Goal: Find specific page/section: Find specific page/section

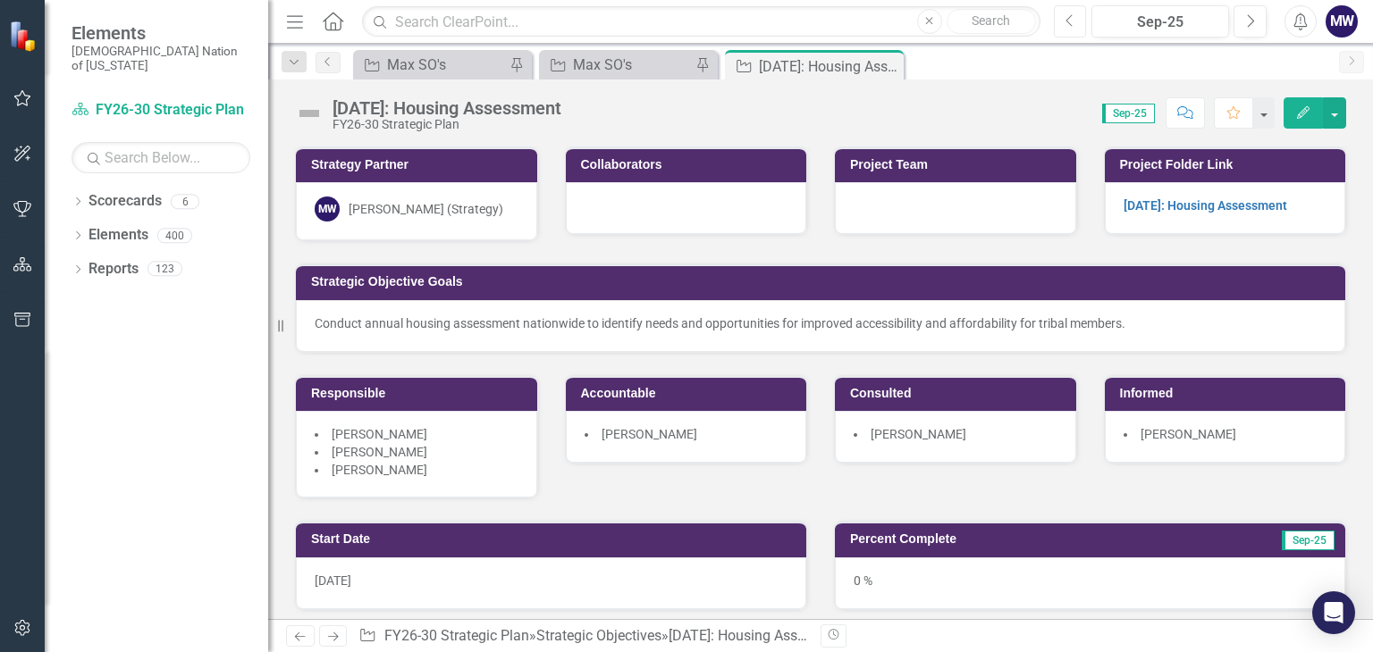
click at [1077, 17] on button "Previous" at bounding box center [1070, 21] width 33 height 32
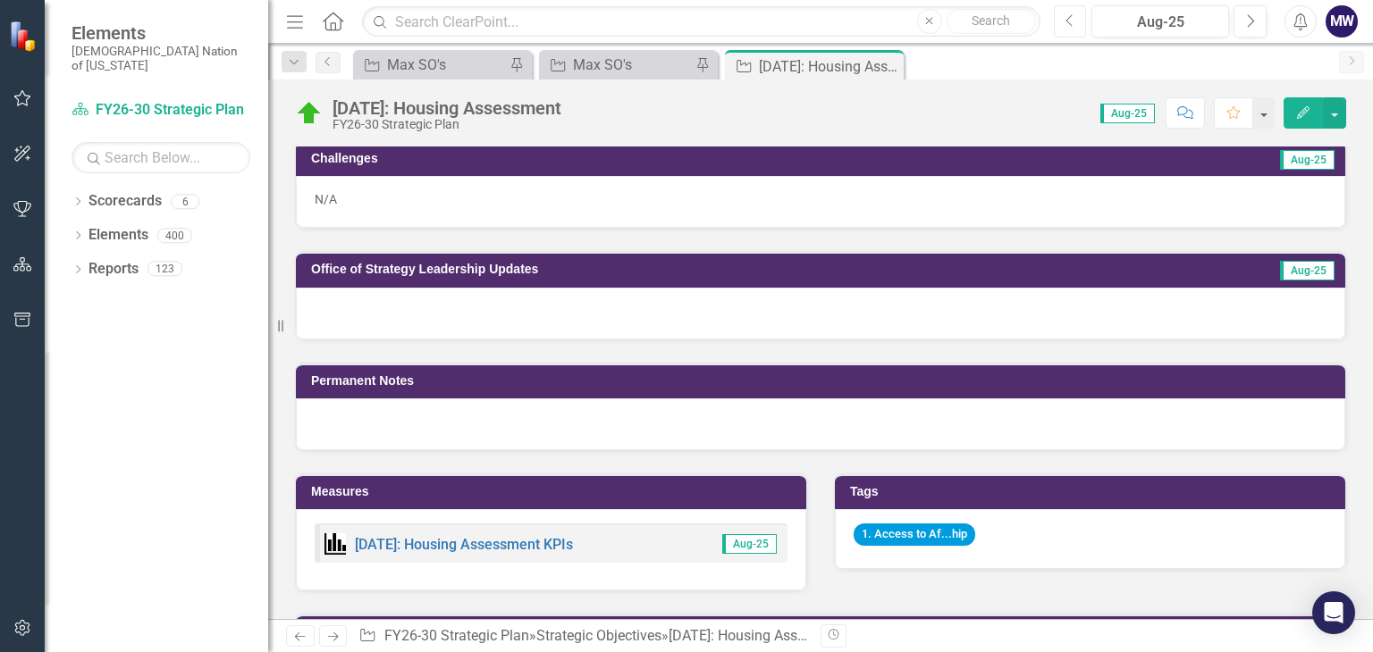
scroll to position [842, 0]
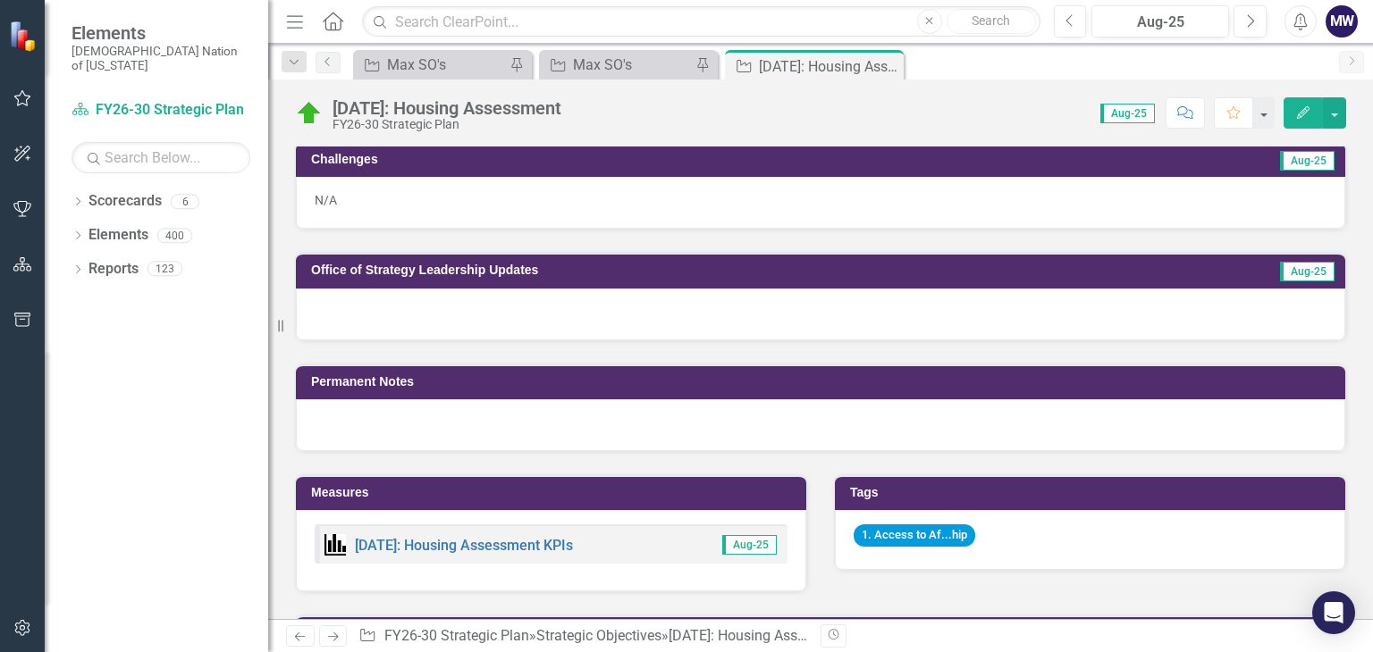
click at [547, 544] on div "[DATE]: Housing Assessment KPIs" at bounding box center [448, 544] width 248 height 21
click at [549, 537] on link "[DATE]: Housing Assessment KPIs" at bounding box center [464, 545] width 218 height 17
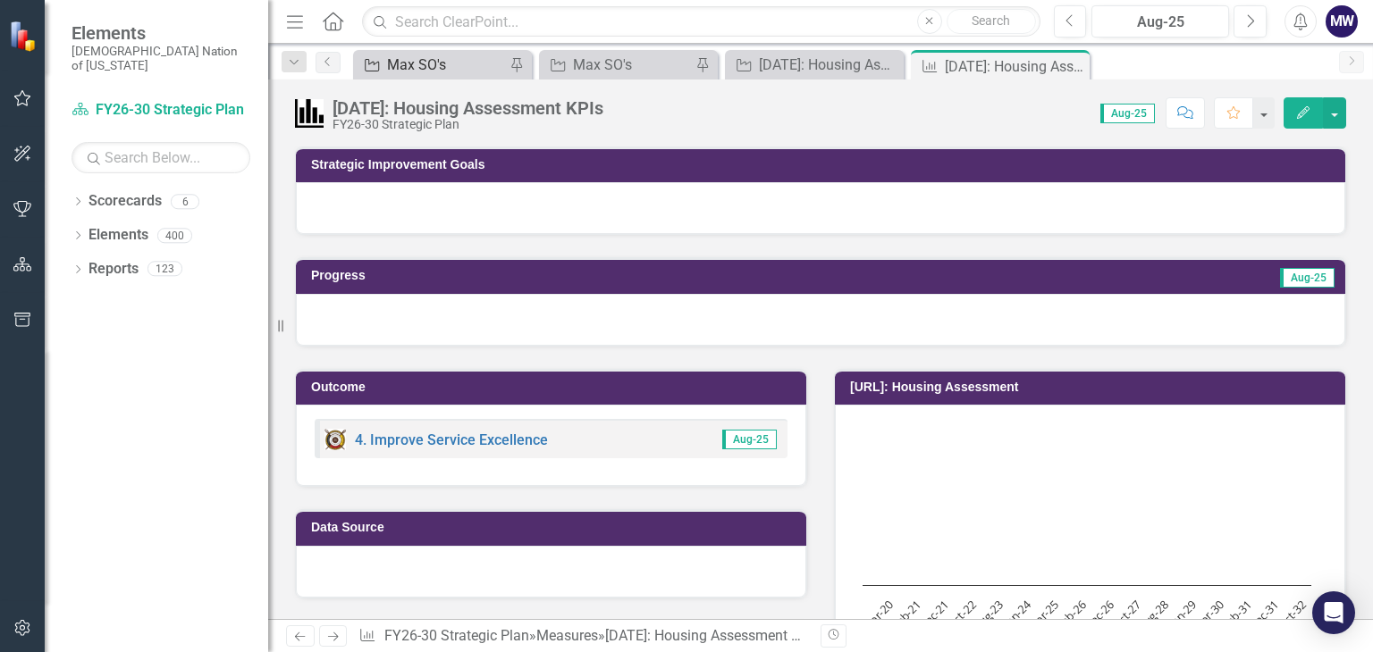
click at [430, 67] on div "Max SO's" at bounding box center [446, 65] width 118 height 22
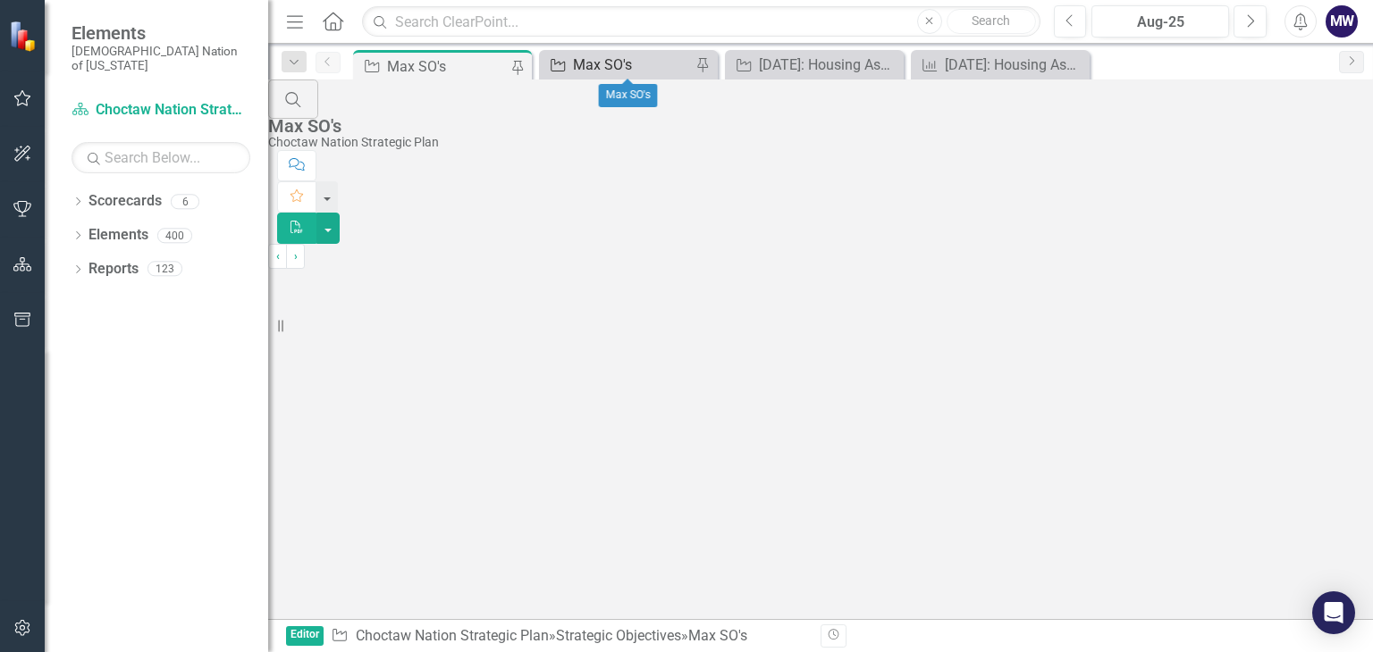
click at [617, 70] on div "Max SO's" at bounding box center [632, 65] width 118 height 22
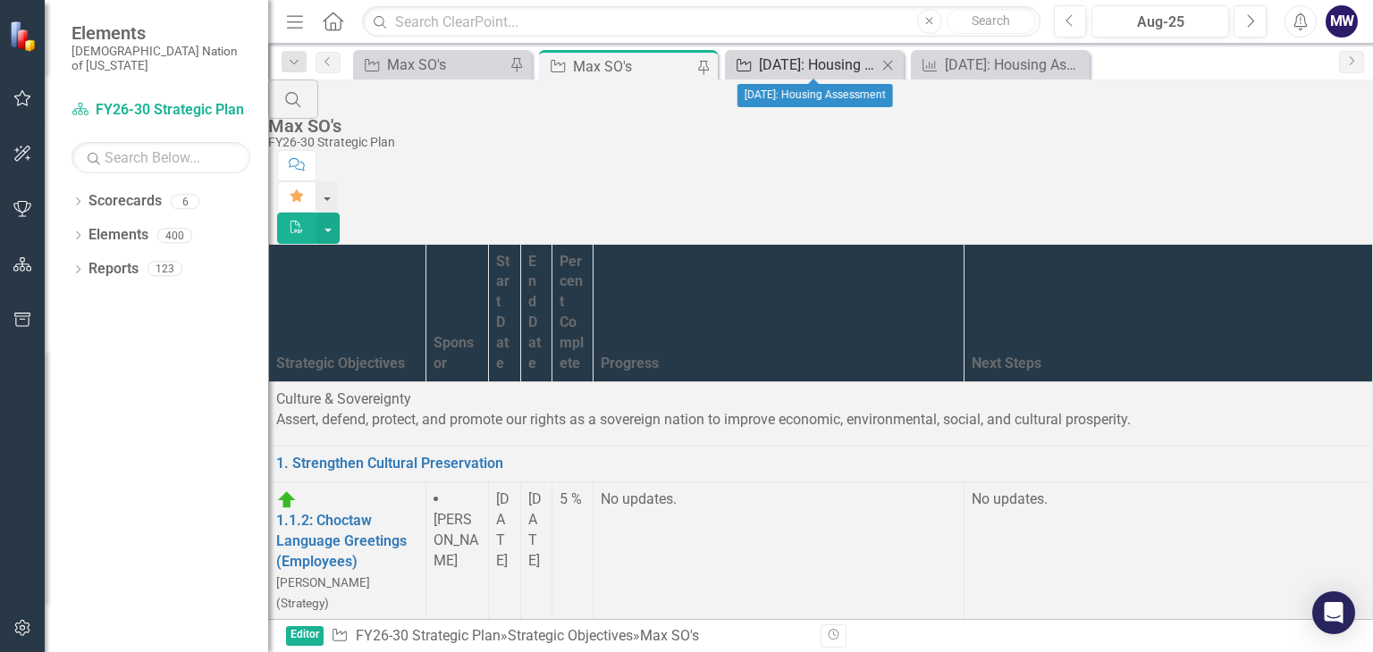
click at [801, 64] on div "[DATE]: Housing Assessment" at bounding box center [818, 65] width 118 height 22
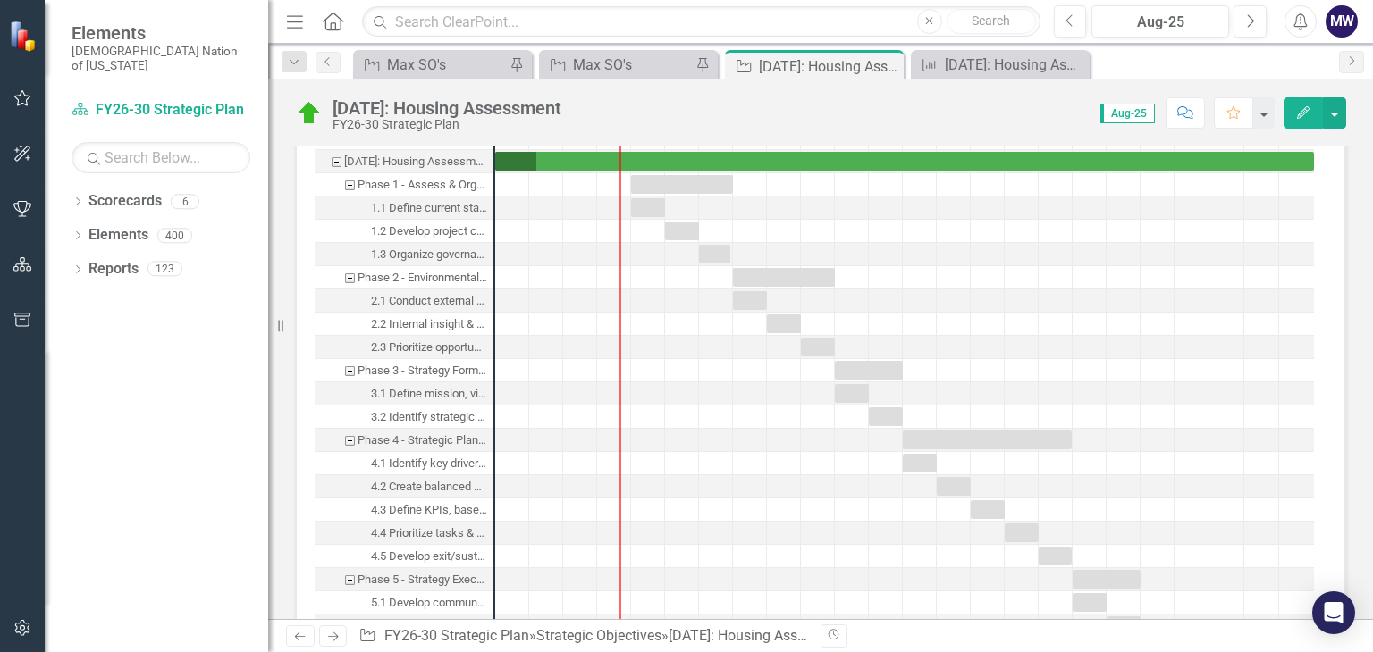
scroll to position [1430, 0]
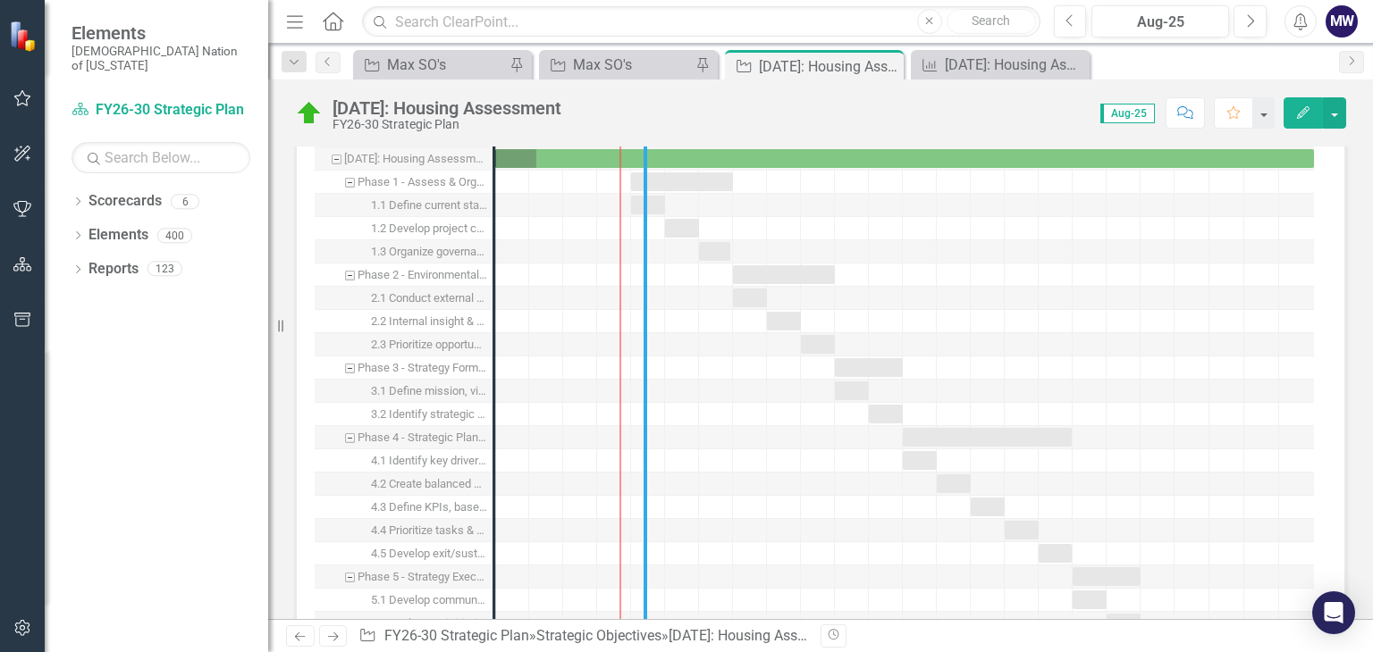
drag, startPoint x: 498, startPoint y: 410, endPoint x: 665, endPoint y: 421, distance: 167.5
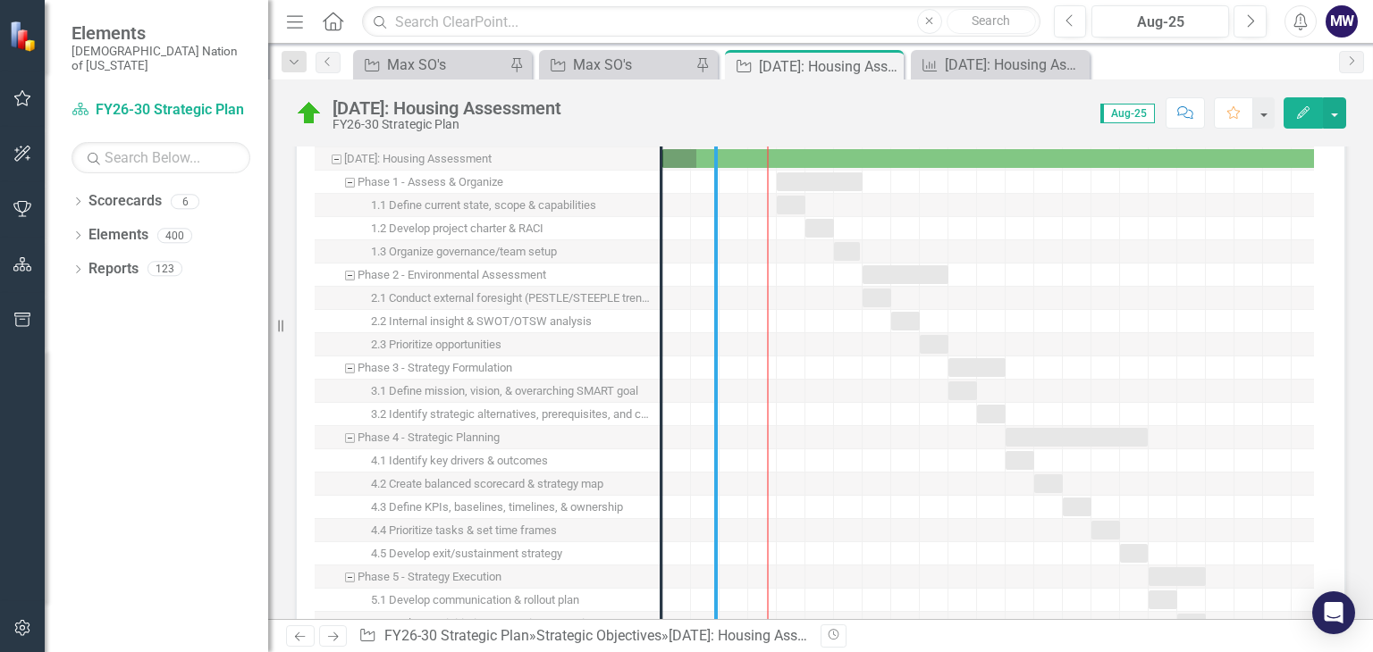
drag, startPoint x: 660, startPoint y: 455, endPoint x: 737, endPoint y: 453, distance: 76.9
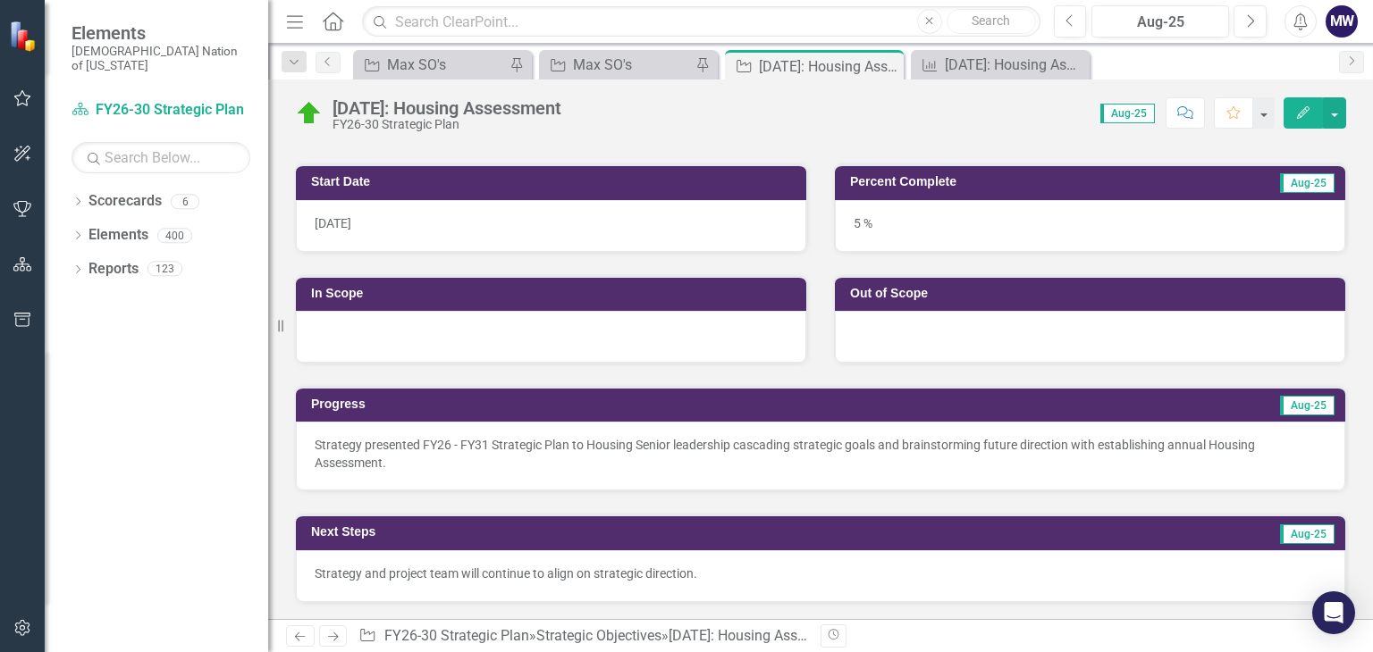
scroll to position [0, 0]
